Goal: Information Seeking & Learning: Learn about a topic

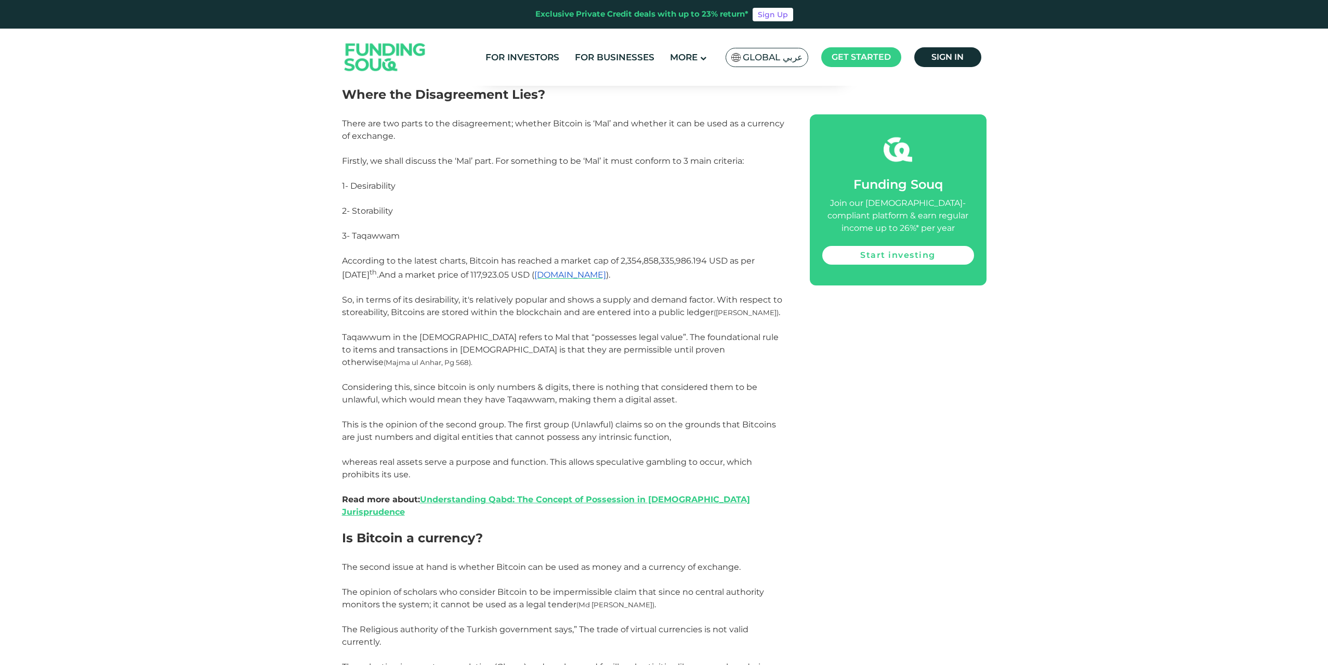
click at [778, 59] on span "Global عربي" at bounding box center [772, 57] width 60 height 12
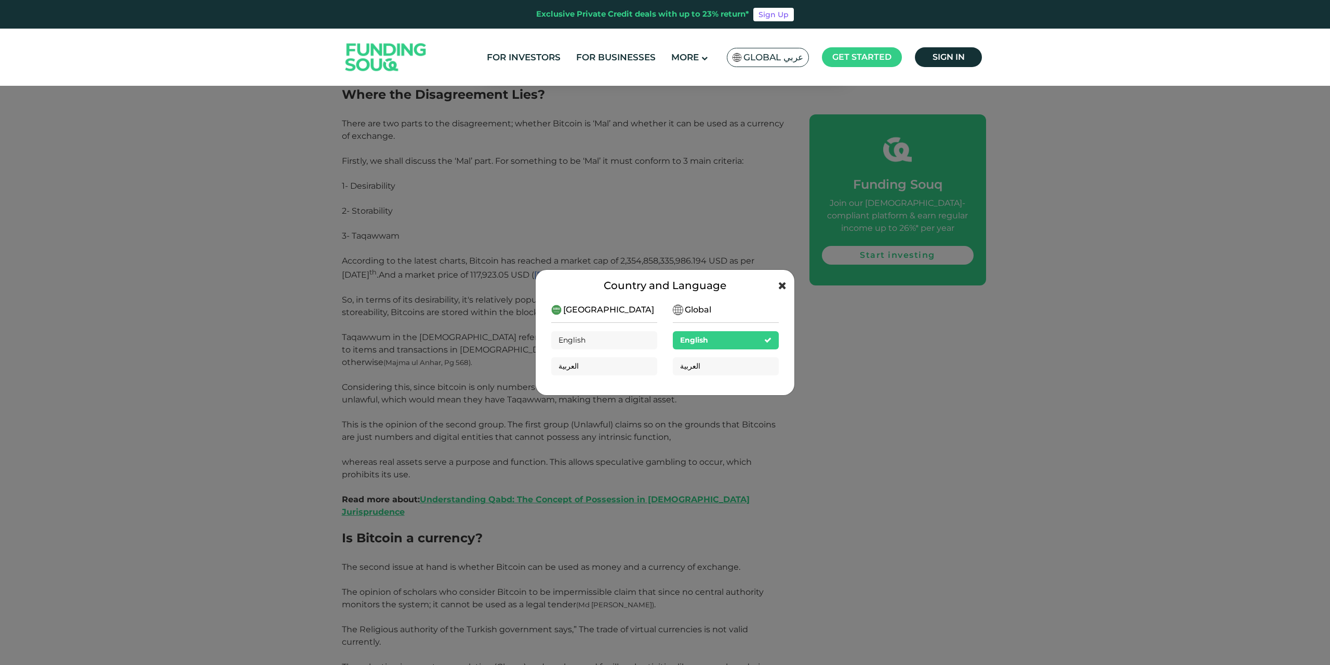
click at [779, 286] on div "Country and Language [GEOGRAPHIC_DATA] English العربية Global English العربية" at bounding box center [665, 332] width 260 height 126
click at [780, 286] on icon at bounding box center [782, 285] width 8 height 10
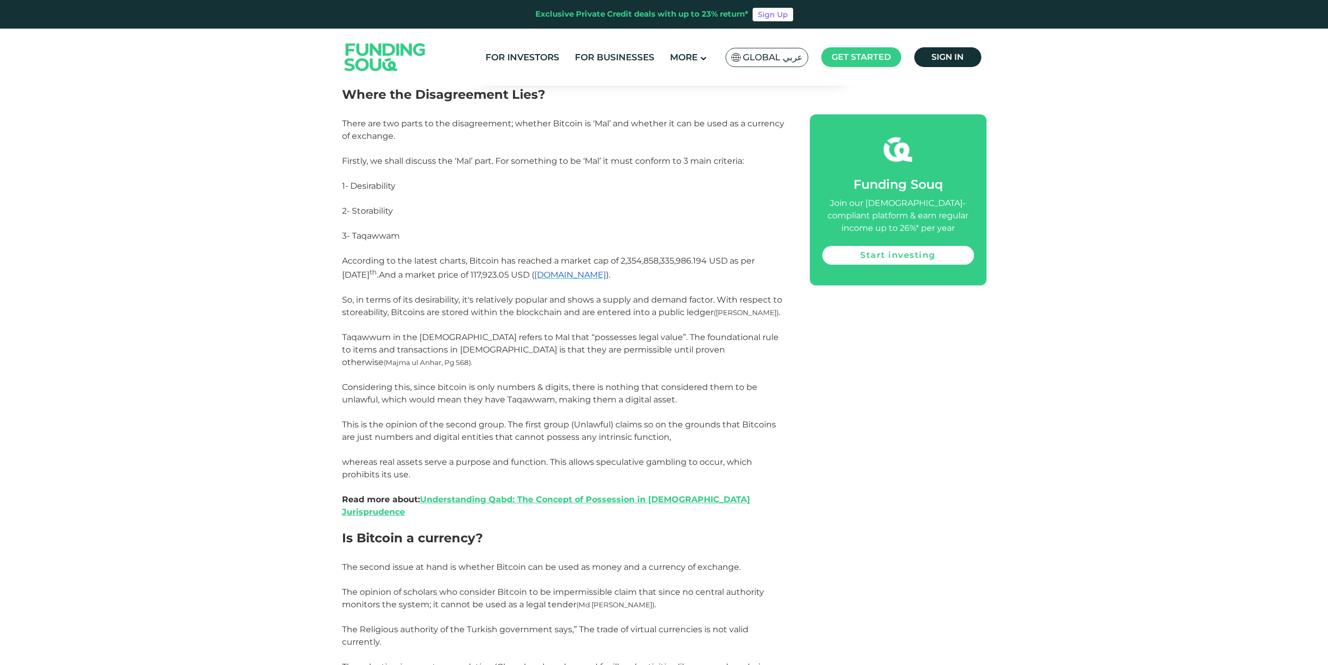
click at [850, 320] on div "Currency has been used as a medium of exchange for centuries. Individuals and e…" at bounding box center [664, 654] width 644 height 2486
click at [370, 337] on span "Taqawwum in the [DEMOGRAPHIC_DATA] refers to Mal that “possesses legal value”. …" at bounding box center [560, 349] width 436 height 35
click at [363, 317] on div at bounding box center [363, 317] width 0 height 0
click at [534, 328] on p "So, in terms of its desirability, it's relatively popular and shows a supply an…" at bounding box center [564, 312] width 444 height 37
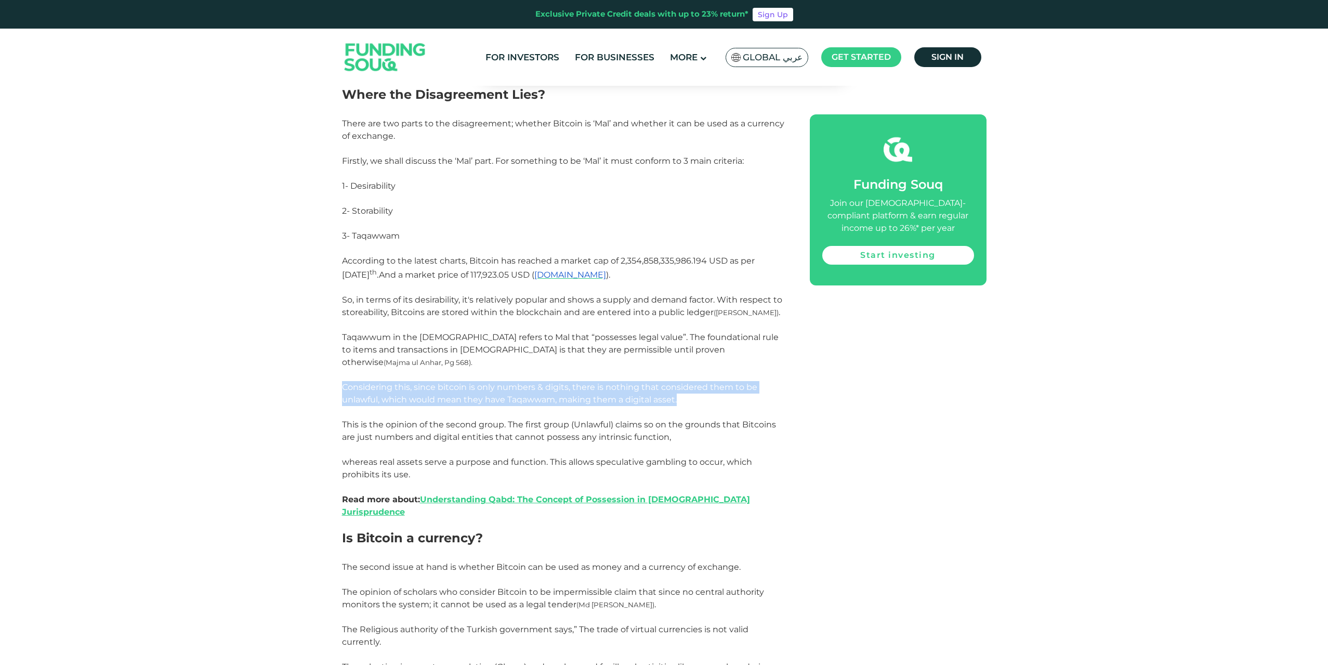
drag, startPoint x: 339, startPoint y: 375, endPoint x: 771, endPoint y: 388, distance: 431.4
click at [771, 388] on div "Home Blog Shariah Compliance 1" at bounding box center [664, 540] width 1328 height 3786
click at [764, 392] on div at bounding box center [764, 392] width 0 height 0
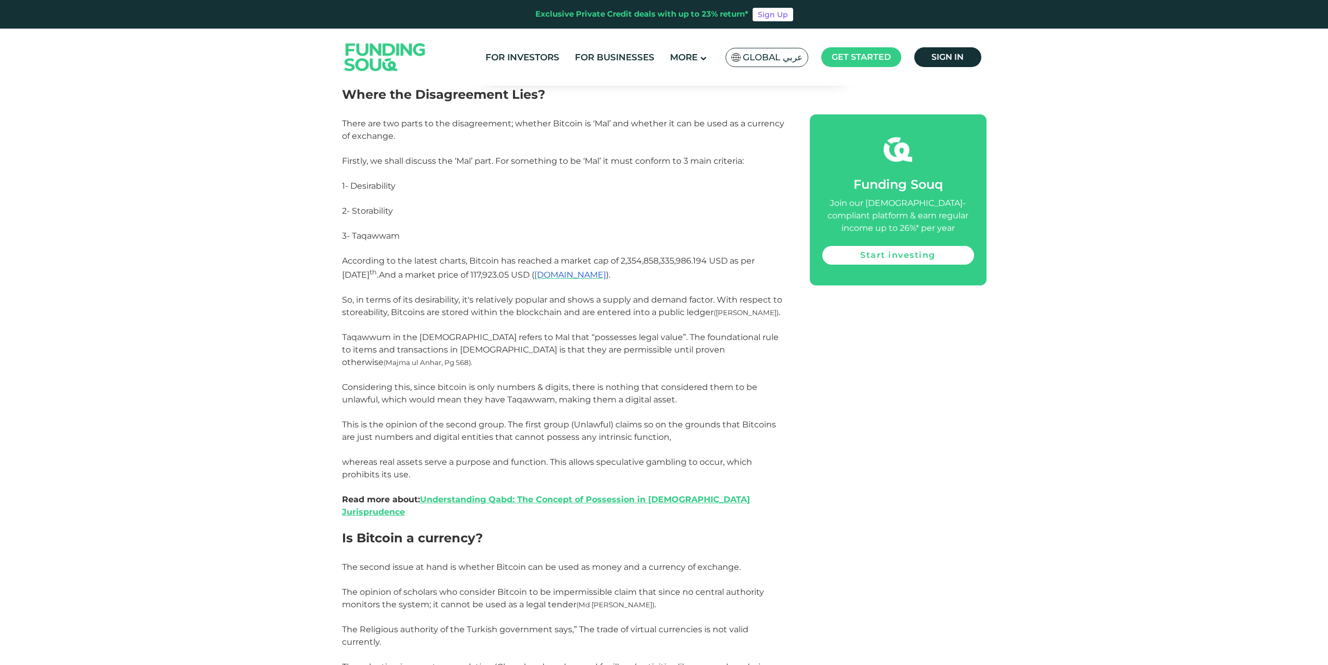
click at [525, 530] on h2 "Is Bitcoin a currency?" at bounding box center [564, 545] width 444 height 30
click at [846, 466] on div "Currency has been used as a medium of exchange for centuries. Individuals and e…" at bounding box center [664, 654] width 644 height 2486
click at [837, 446] on div "Currency has been used as a medium of exchange for centuries. Individuals and e…" at bounding box center [664, 654] width 644 height 2486
